Goal: Task Accomplishment & Management: Manage account settings

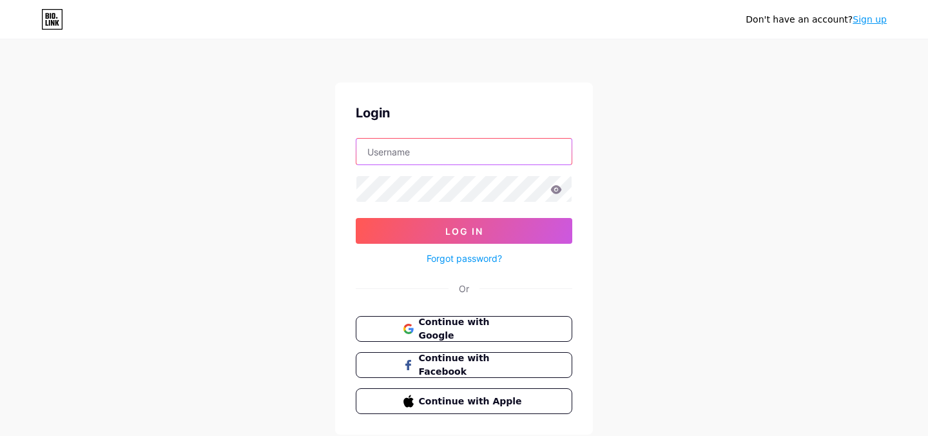
click at [405, 161] on input "text" at bounding box center [463, 152] width 215 height 26
click at [399, 157] on input "text" at bounding box center [463, 152] width 215 height 26
type input "[EMAIL_ADDRESS][DOMAIN_NAME]"
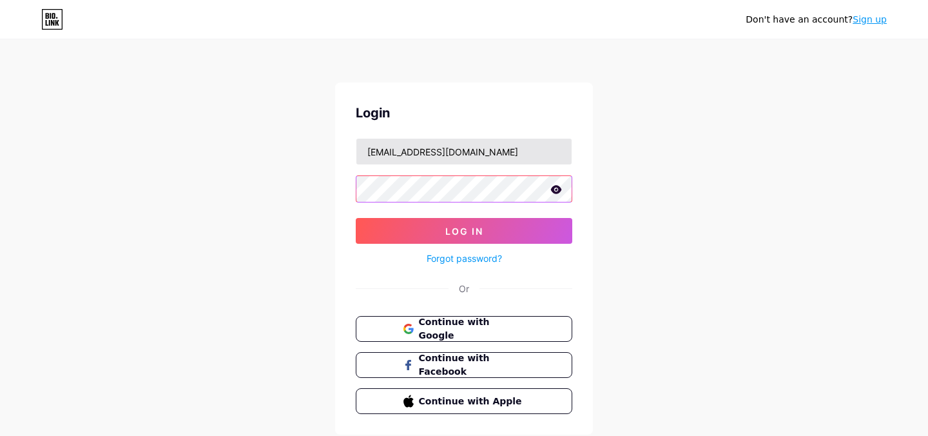
click at [356, 218] on button "Log In" at bounding box center [464, 231] width 217 height 26
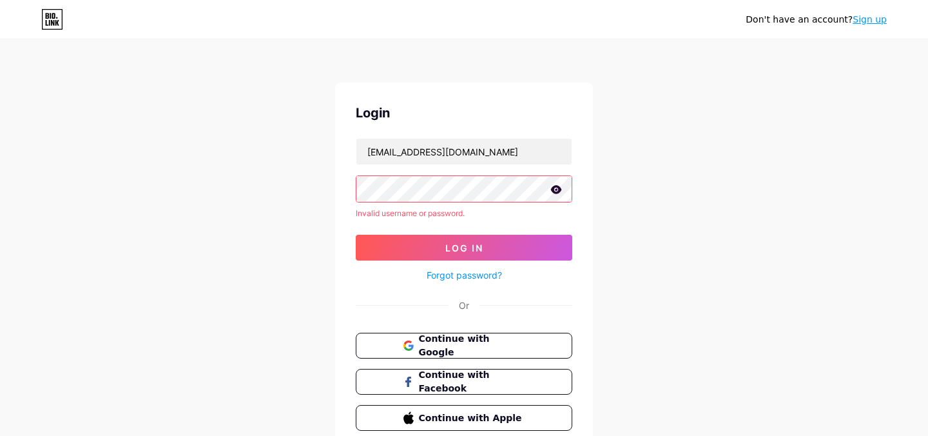
click at [556, 189] on icon at bounding box center [556, 189] width 11 height 8
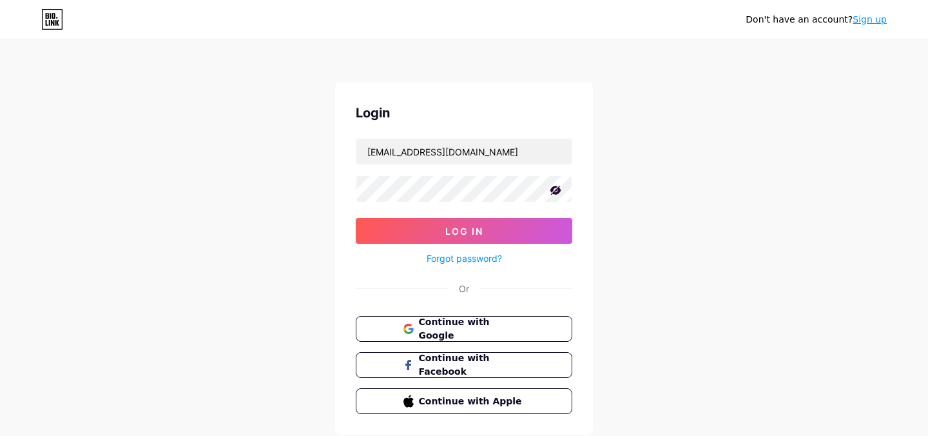
click at [559, 186] on icon at bounding box center [555, 190] width 11 height 9
click at [519, 230] on button "Log In" at bounding box center [464, 231] width 217 height 26
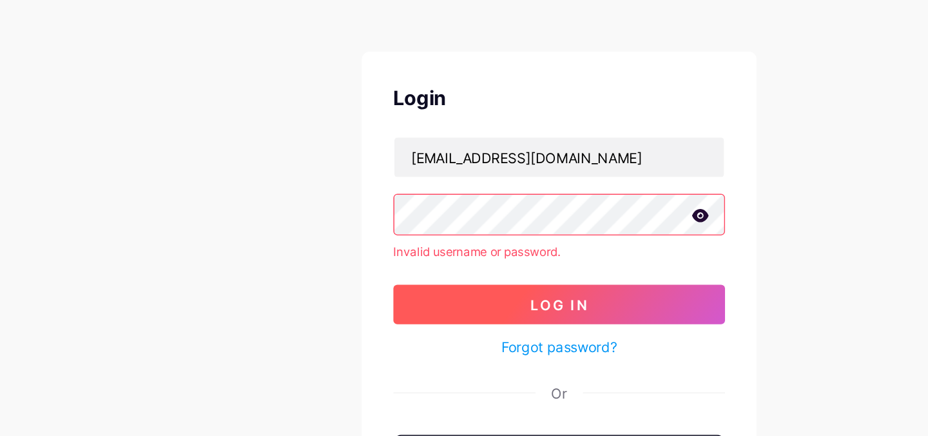
click at [382, 258] on button "Log In" at bounding box center [464, 248] width 217 height 26
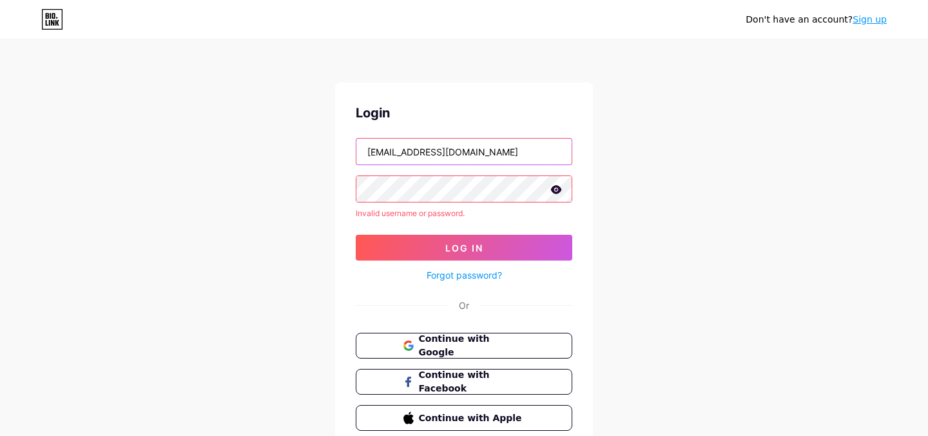
drag, startPoint x: 534, startPoint y: 148, endPoint x: 286, endPoint y: 151, distance: 248.1
click at [286, 151] on div "Don't have an account? Sign up Login [EMAIL_ADDRESS][DOMAIN_NAME] Invalid usern…" at bounding box center [464, 246] width 928 height 492
paste input "[EMAIL_ADDRESS][DOMAIN_NAME]"
type input "[EMAIL_ADDRESS][DOMAIN_NAME]"
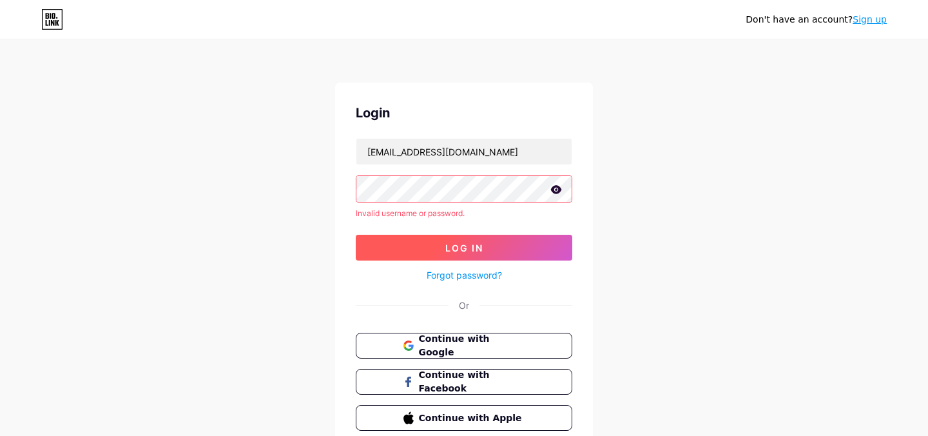
click at [381, 246] on button "Log In" at bounding box center [464, 248] width 217 height 26
click at [552, 185] on icon at bounding box center [556, 189] width 12 height 9
click at [255, 190] on div "Don't have an account? Sign up Login [EMAIL_ADDRESS][DOMAIN_NAME] Invalid usern…" at bounding box center [464, 246] width 928 height 492
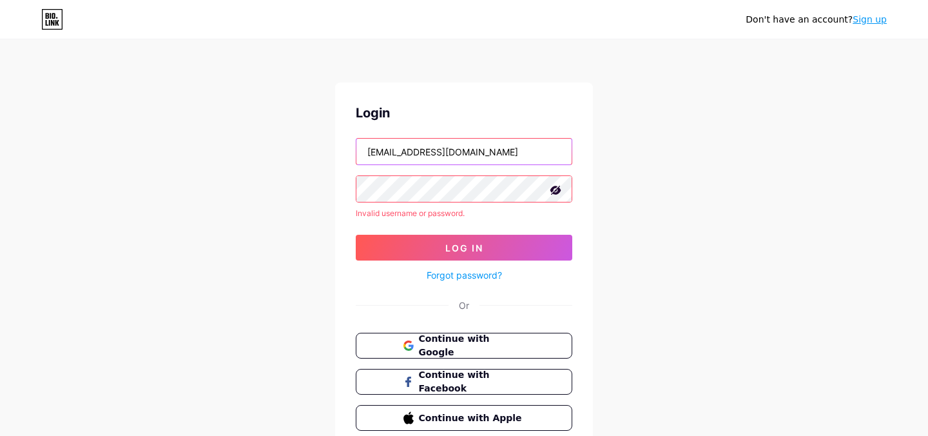
click at [501, 145] on input "[EMAIL_ADDRESS][DOMAIN_NAME]" at bounding box center [463, 152] width 215 height 26
drag, startPoint x: 501, startPoint y: 145, endPoint x: 294, endPoint y: 134, distance: 207.2
click at [294, 134] on div "Don't have an account? Sign up Login [EMAIL_ADDRESS][DOMAIN_NAME] Invalid usern…" at bounding box center [464, 246] width 928 height 492
click at [275, 140] on div "Don't have an account? Sign up Login Invalid username or password. Log In Forgo…" at bounding box center [464, 246] width 928 height 492
click at [57, 13] on icon at bounding box center [52, 19] width 22 height 21
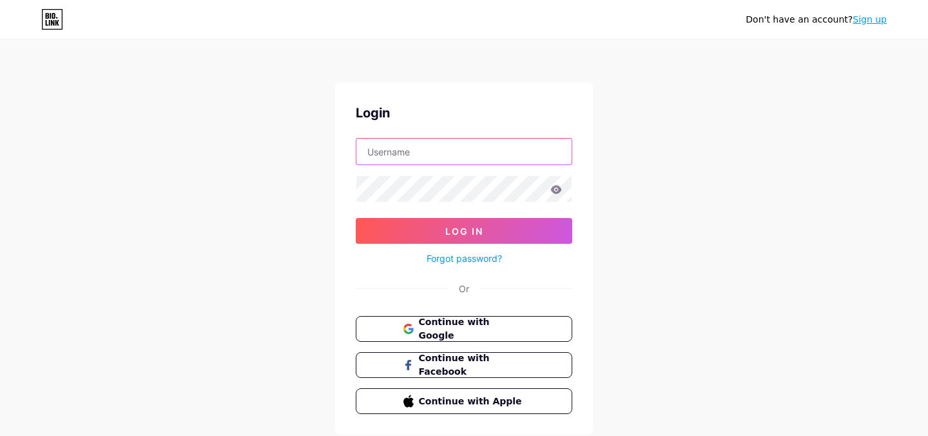
click at [383, 148] on input "text" at bounding box center [463, 152] width 215 height 26
click at [315, 174] on div "Don't have an account? Sign up Login Log In Forgot password? Or Continue with G…" at bounding box center [464, 238] width 928 height 476
click at [365, 148] on input "text" at bounding box center [463, 152] width 215 height 26
type input "blacktheatreworkshop"
click at [554, 187] on icon at bounding box center [556, 189] width 11 height 8
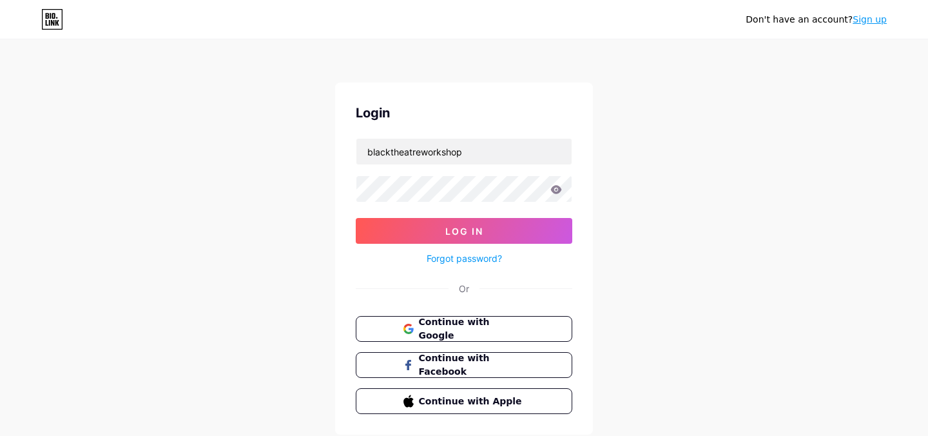
click at [558, 187] on icon at bounding box center [556, 189] width 11 height 8
click at [293, 181] on div "Don't have an account? Sign up Login blacktheatreworkshop Log In Forgot passwor…" at bounding box center [464, 238] width 928 height 476
click at [462, 229] on span "Log In" at bounding box center [464, 231] width 38 height 11
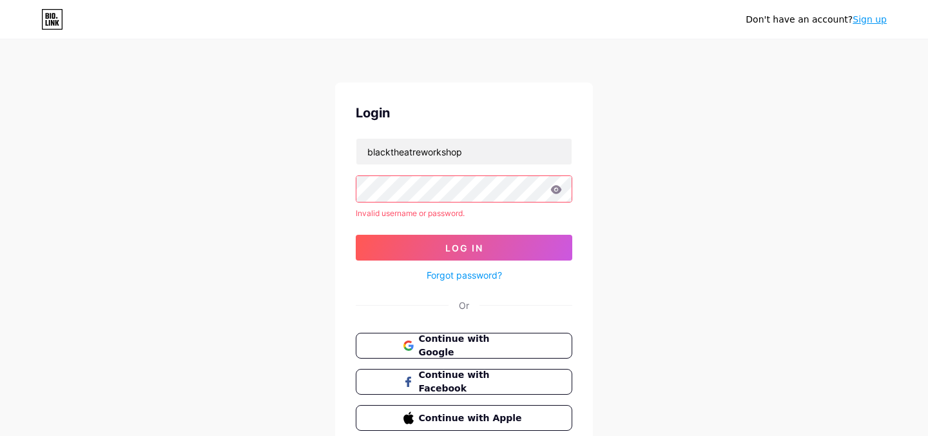
click at [552, 189] on icon at bounding box center [556, 189] width 12 height 9
